Goal: Navigation & Orientation: Understand site structure

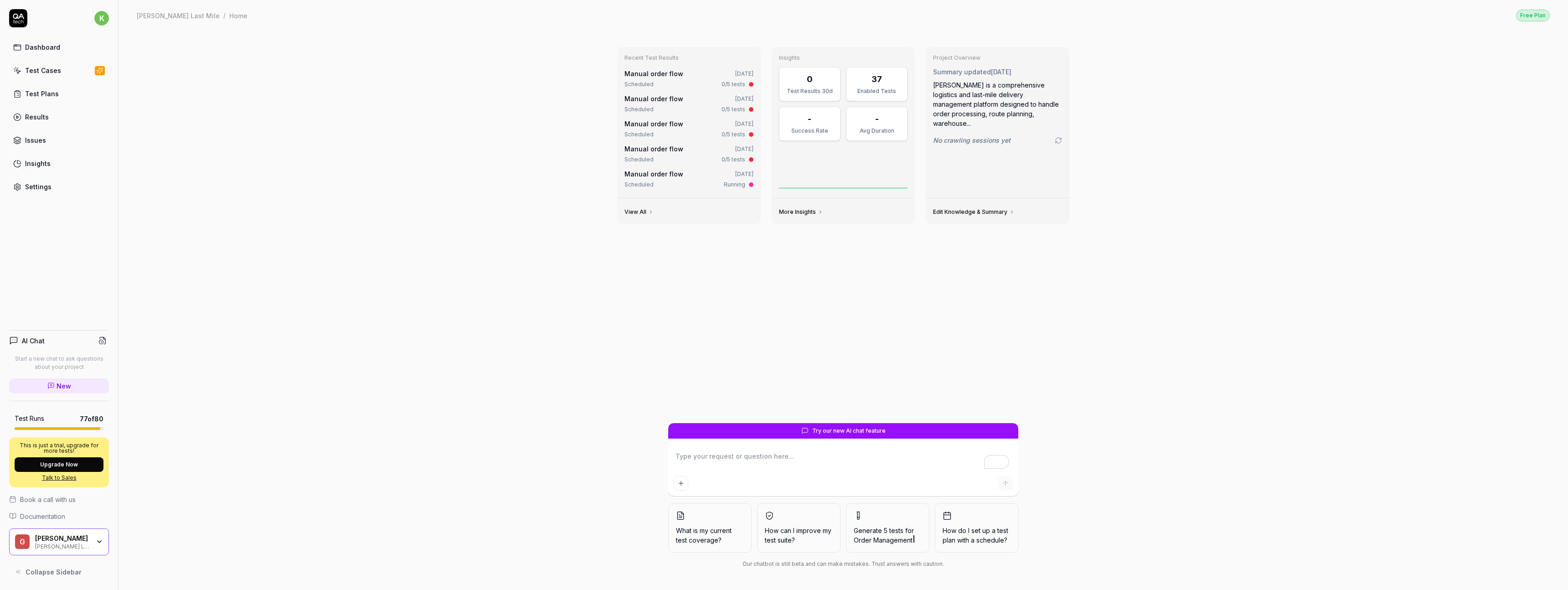
click at [34, 44] on div "Dashboard" at bounding box center [43, 47] width 35 height 10
click at [51, 69] on div "Test Cases" at bounding box center [43, 71] width 36 height 10
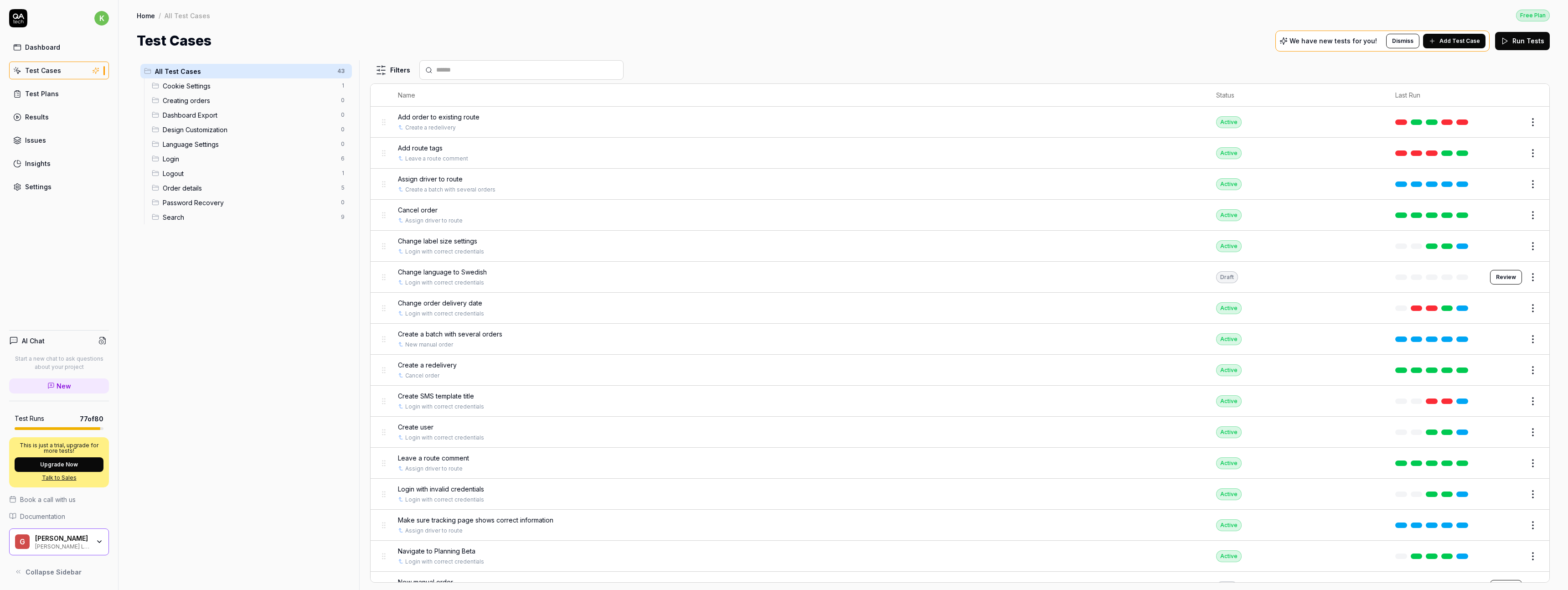
click at [57, 96] on link "Test Plans" at bounding box center [59, 94] width 100 height 18
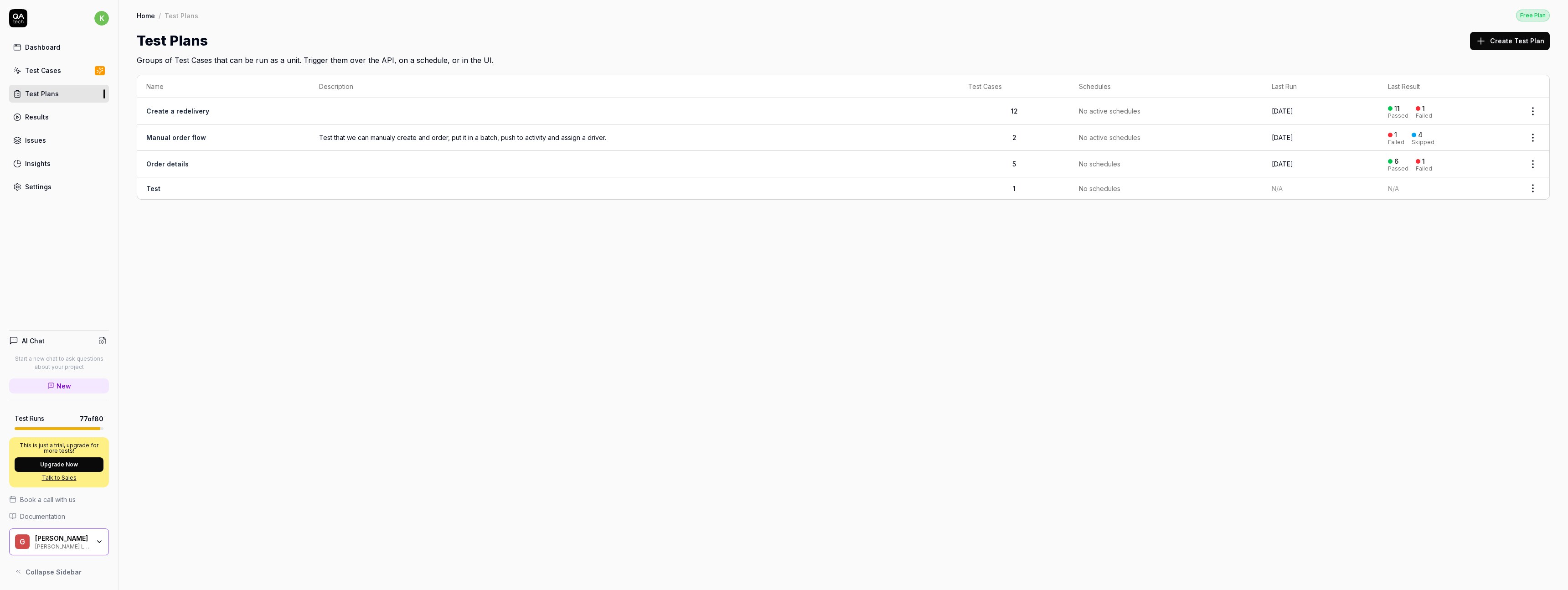
click at [43, 120] on div "Results" at bounding box center [37, 117] width 23 height 10
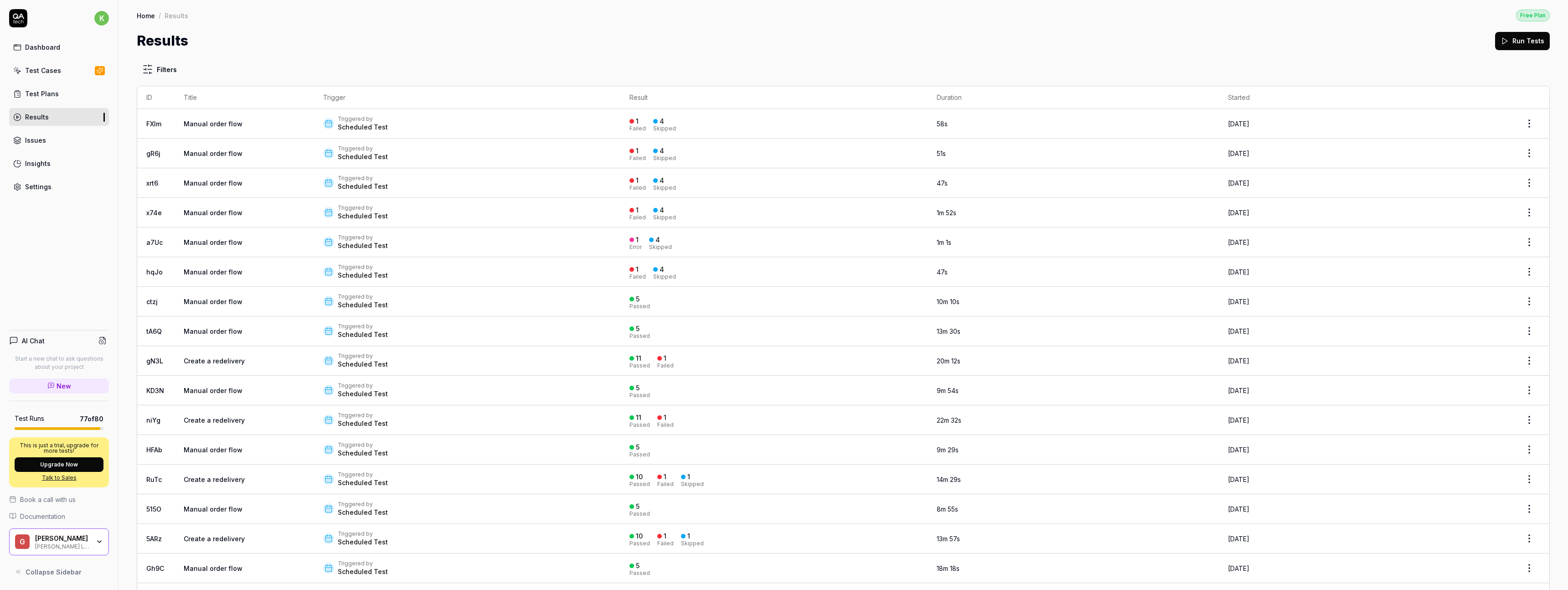
click at [43, 142] on div "Issues" at bounding box center [36, 141] width 21 height 10
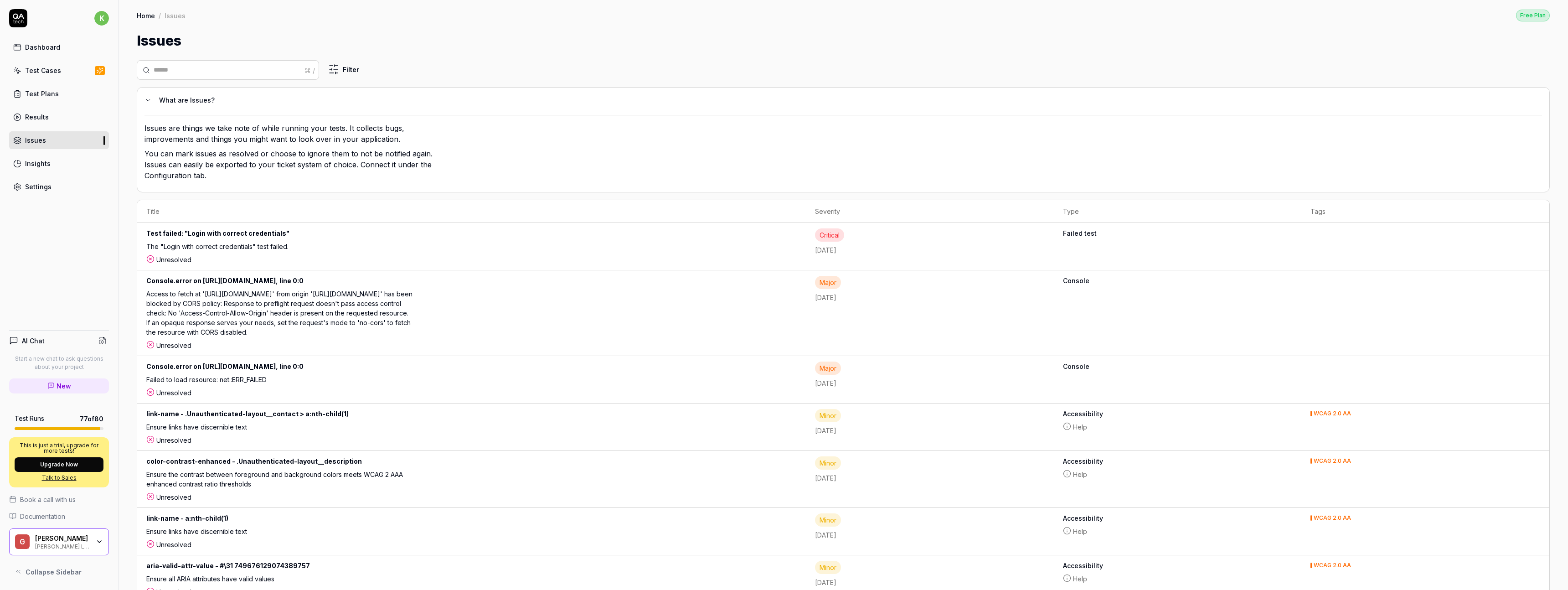
click at [45, 167] on div "Insights" at bounding box center [38, 163] width 25 height 10
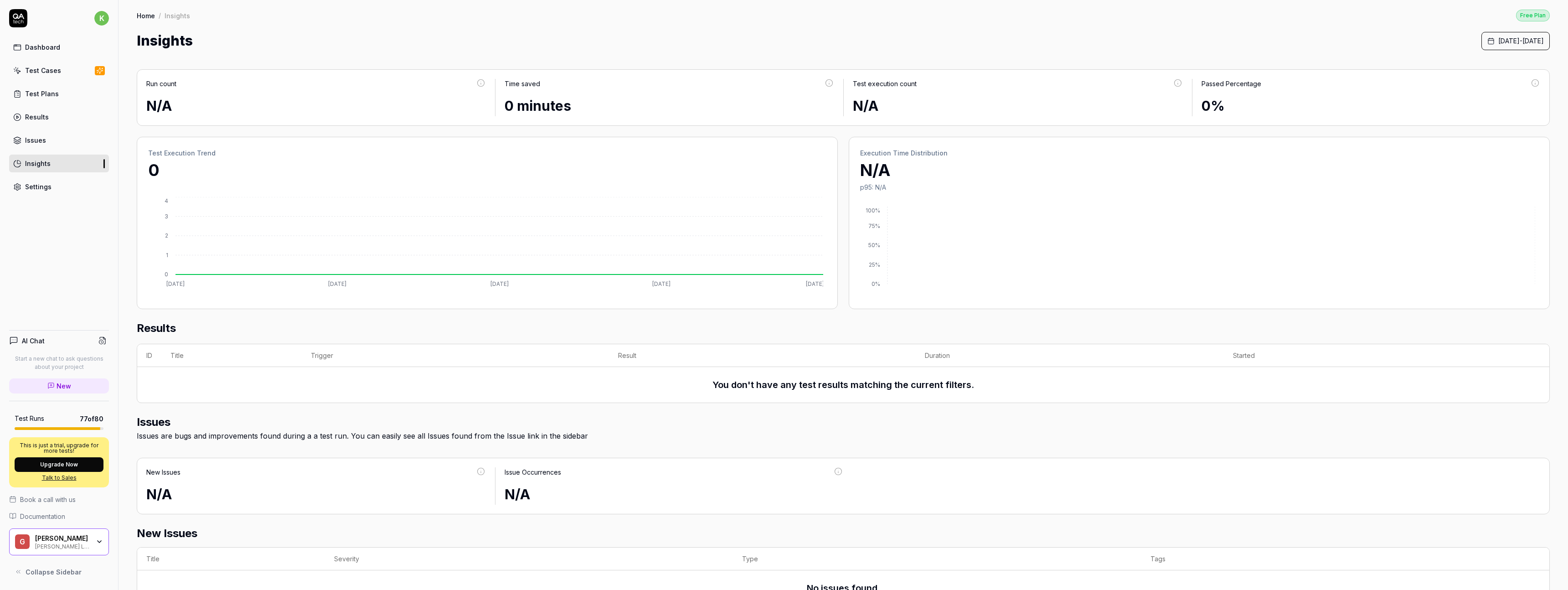
click at [67, 45] on link "Dashboard" at bounding box center [59, 47] width 100 height 18
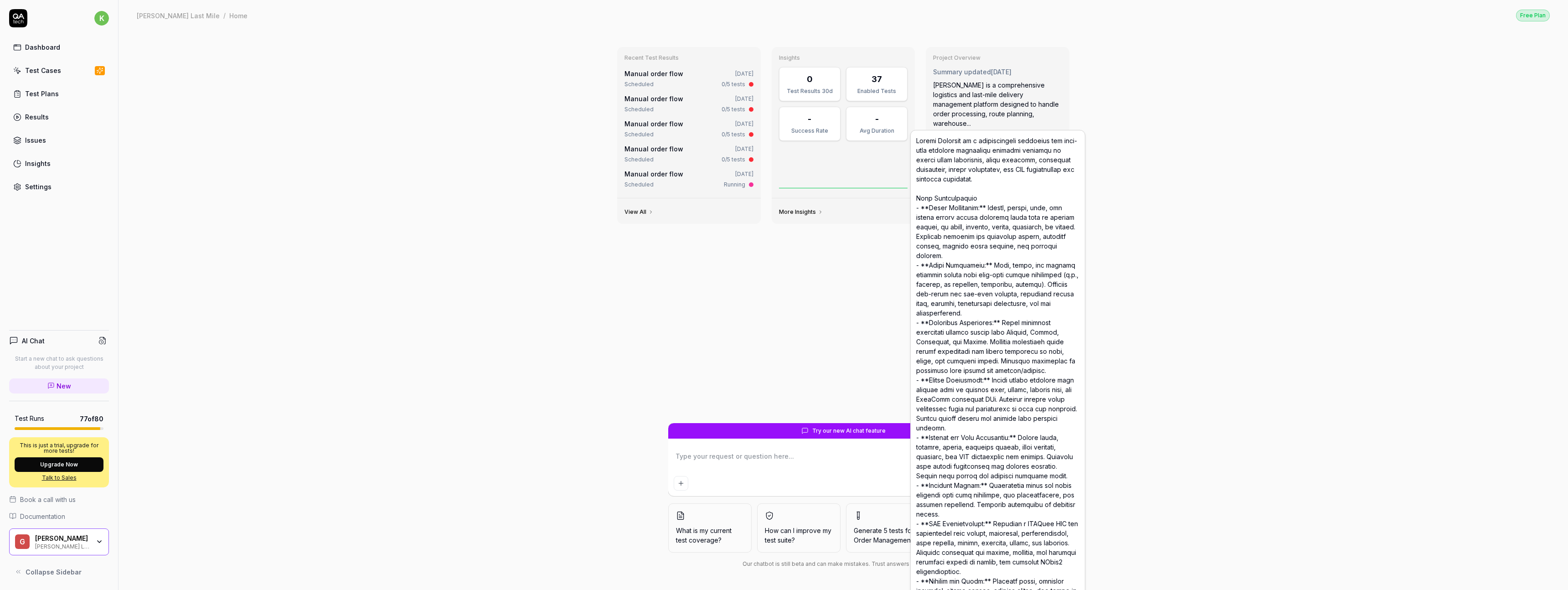
click at [1004, 113] on div "[PERSON_NAME] is a comprehensive logistics and last-mile delivery management pl…" at bounding box center [997, 104] width 129 height 48
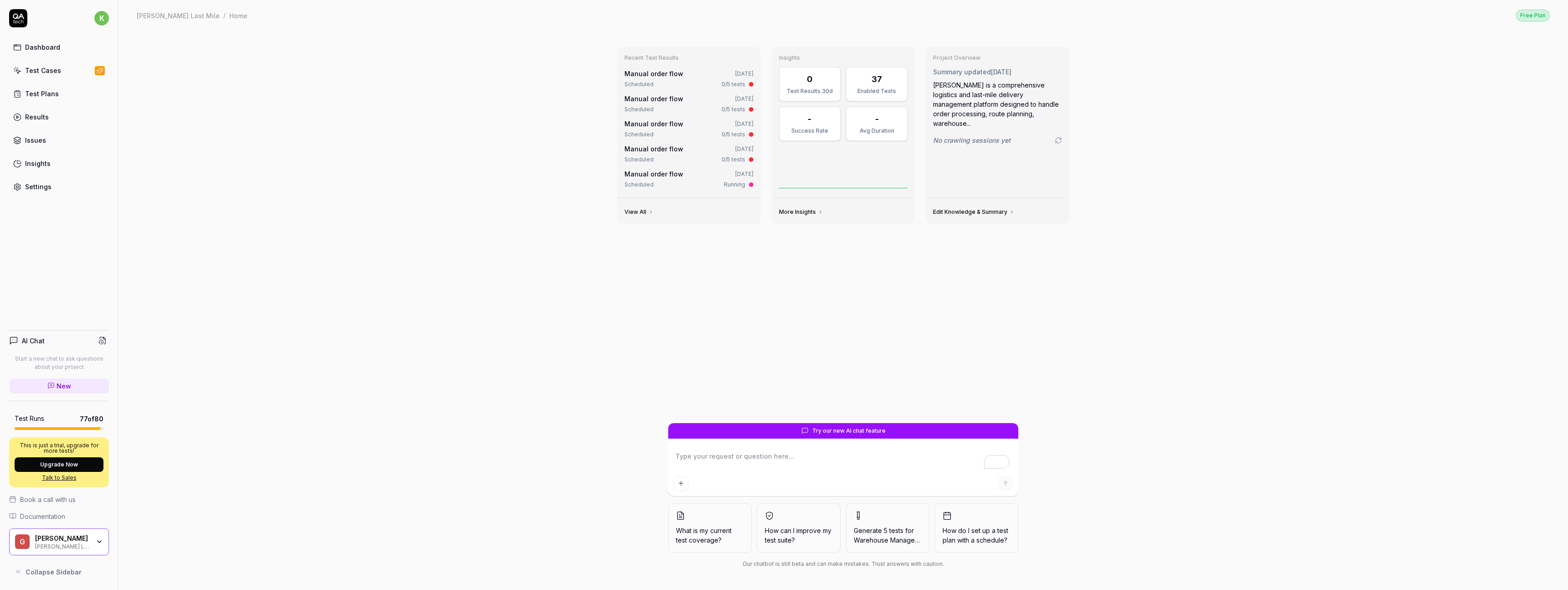
click at [96, 546] on icon "button" at bounding box center [99, 542] width 7 height 7
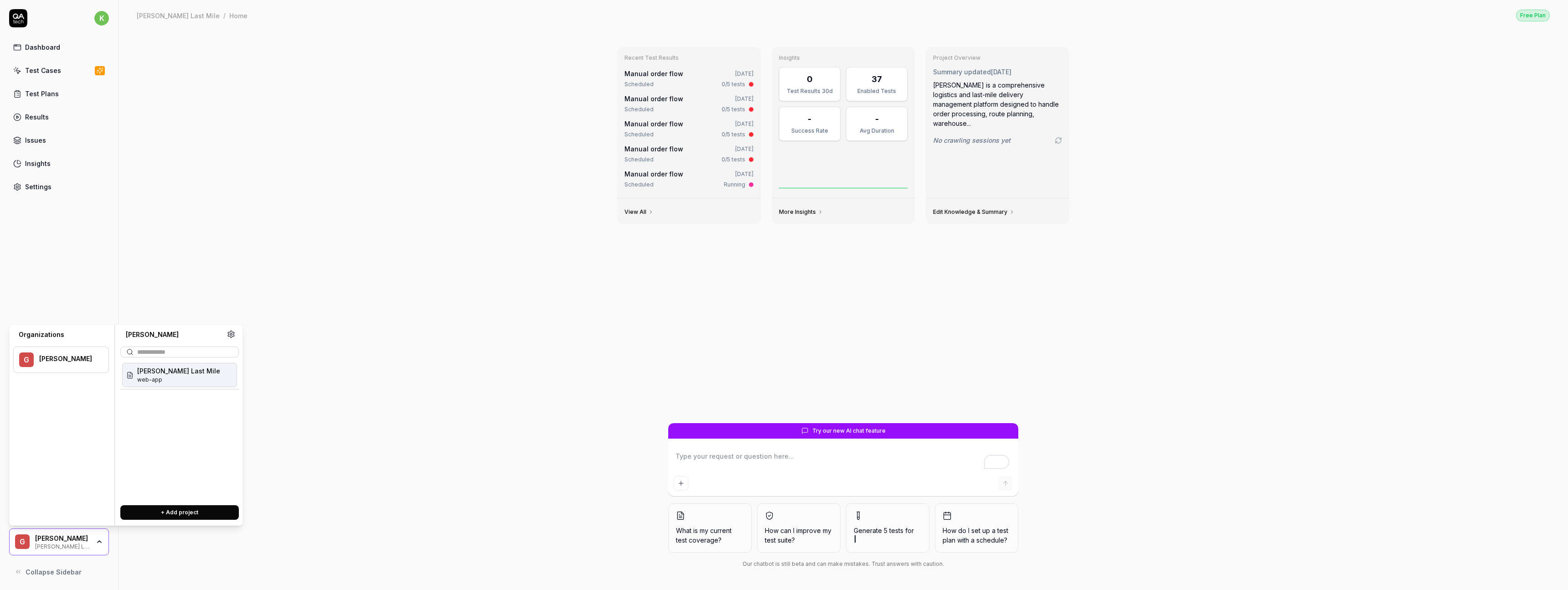
click at [96, 546] on div "button" at bounding box center [99, 542] width 7 height 7
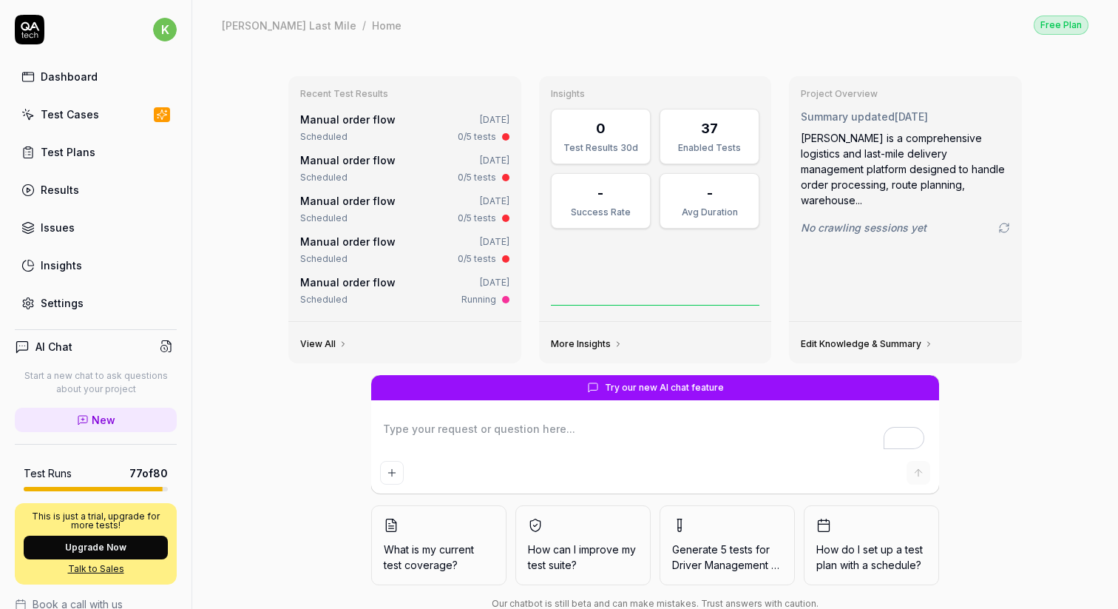
type textarea "*"
